Goal: Task Accomplishment & Management: Use online tool/utility

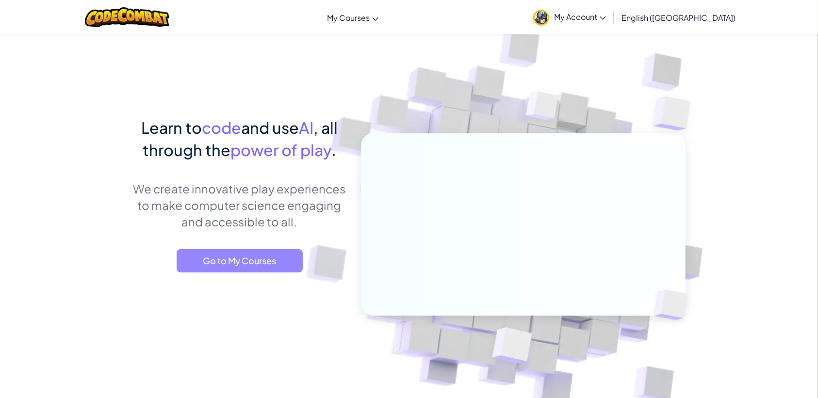
click at [235, 257] on span "Go to My Courses" at bounding box center [240, 260] width 126 height 23
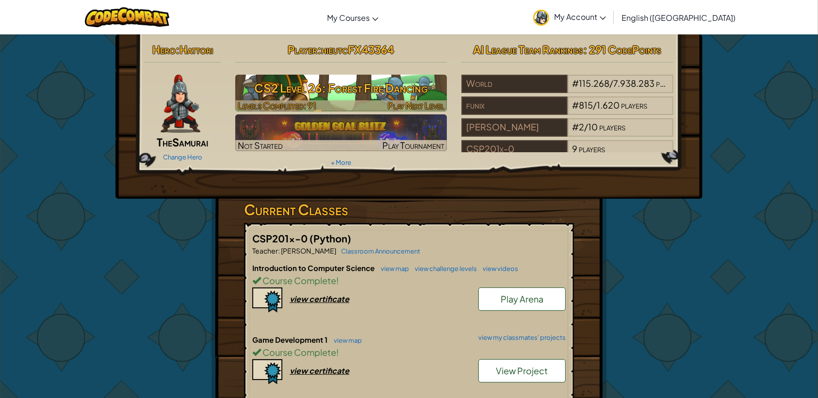
click at [362, 83] on h3 "CS2 Level 26: Forest Fire Dancing" at bounding box center [341, 88] width 212 height 22
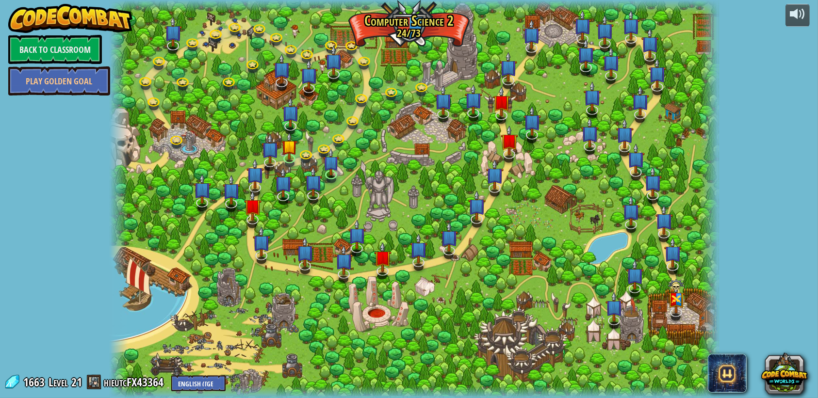
select select "en-[GEOGRAPHIC_DATA]"
